Goal: Use online tool/utility: Utilize a website feature to perform a specific function

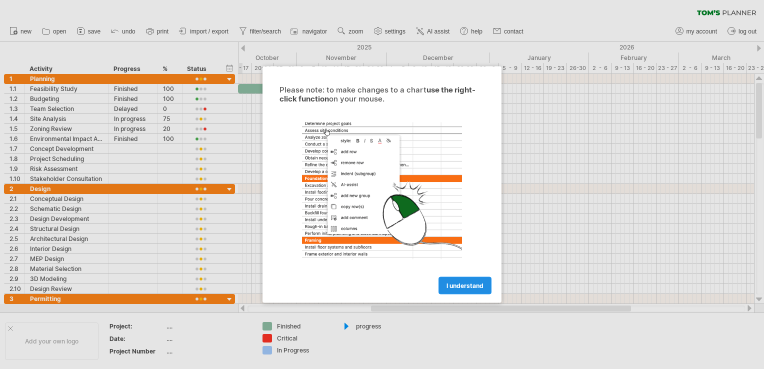
click at [476, 285] on span "I understand" at bounding box center [465, 286] width 37 height 8
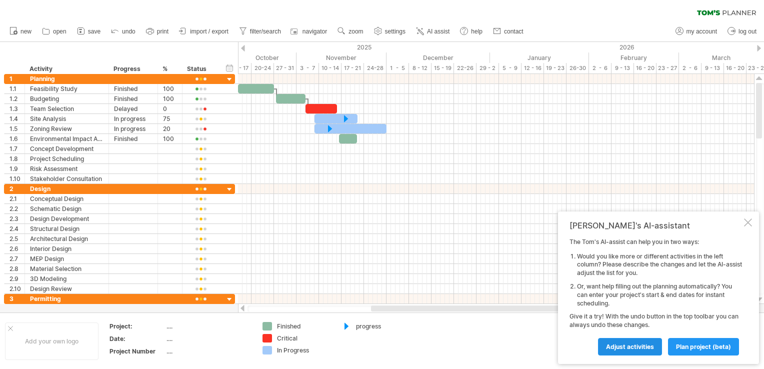
click at [623, 341] on link "Adjust activities" at bounding box center [630, 347] width 64 height 18
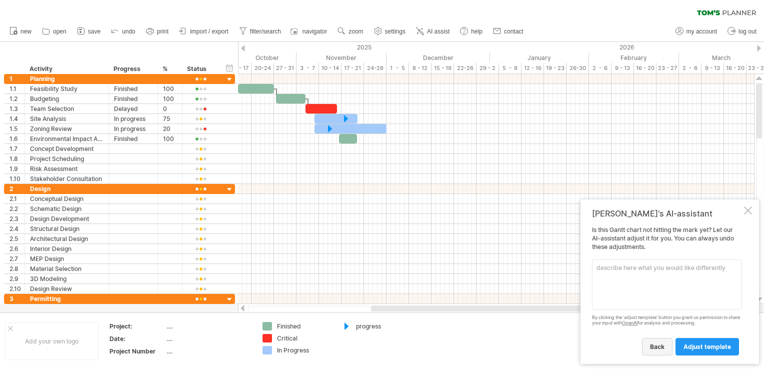
click at [650, 346] on link "back" at bounding box center [657, 347] width 31 height 18
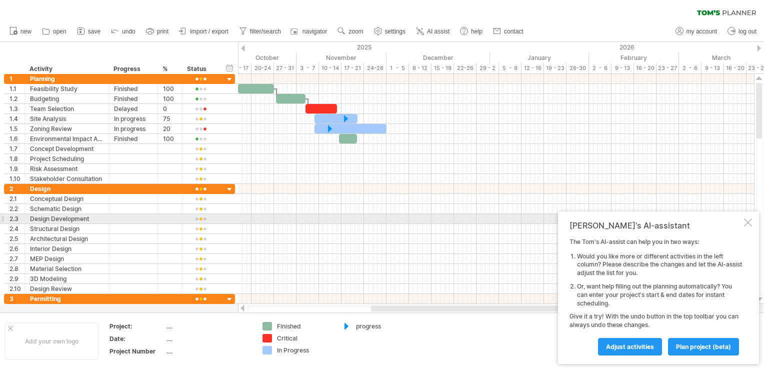
click at [748, 221] on div at bounding box center [748, 223] width 8 height 8
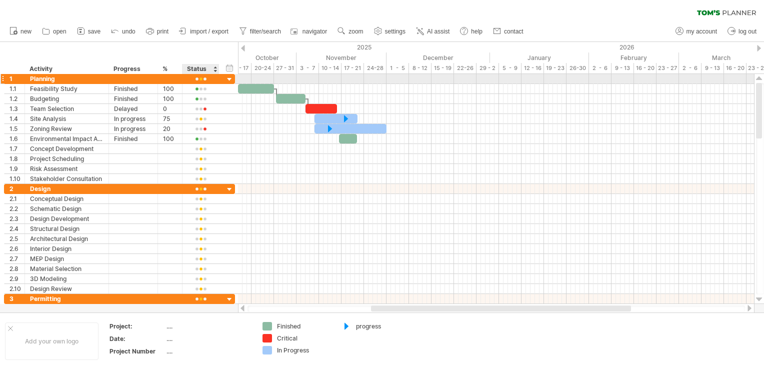
click at [195, 79] on div at bounding box center [201, 80] width 27 height 8
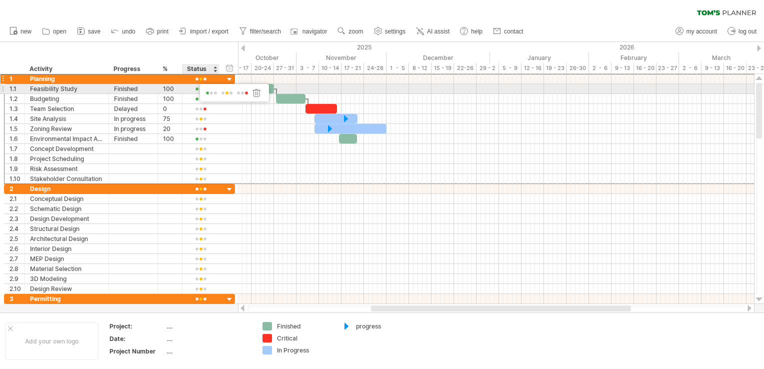
click at [206, 93] on span at bounding box center [212, 94] width 14 height 8
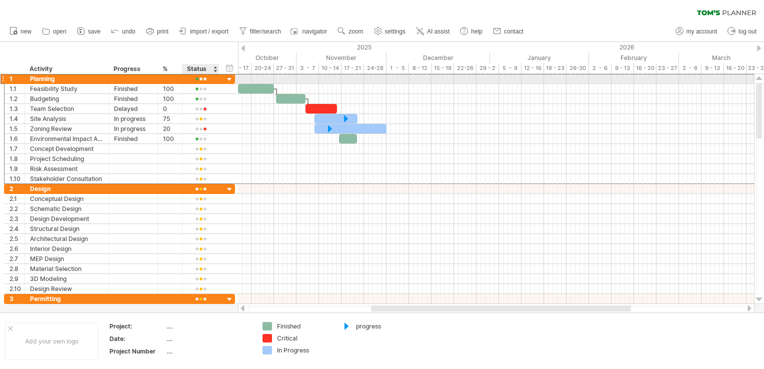
click at [201, 79] on div at bounding box center [201, 80] width 27 height 8
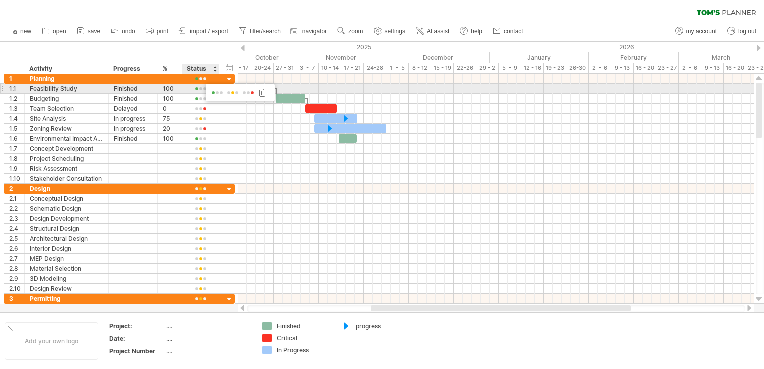
click at [232, 93] on span at bounding box center [233, 94] width 14 height 8
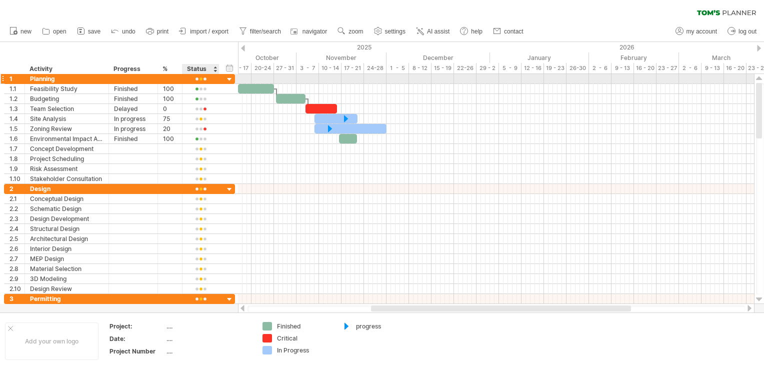
click at [228, 79] on div at bounding box center [230, 80] width 10 height 10
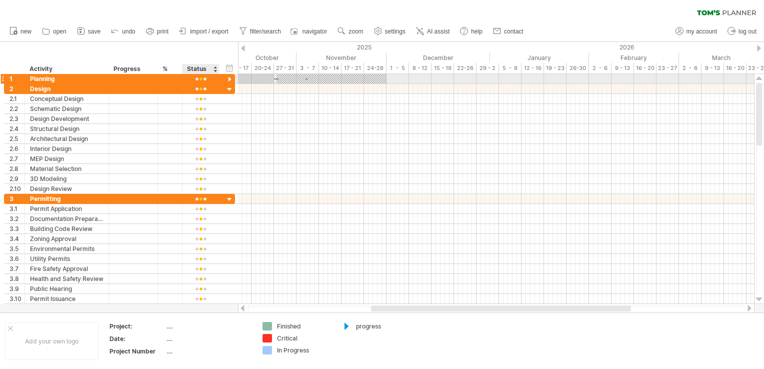
click at [228, 79] on div at bounding box center [230, 80] width 10 height 10
